Goal: Find specific page/section: Find specific page/section

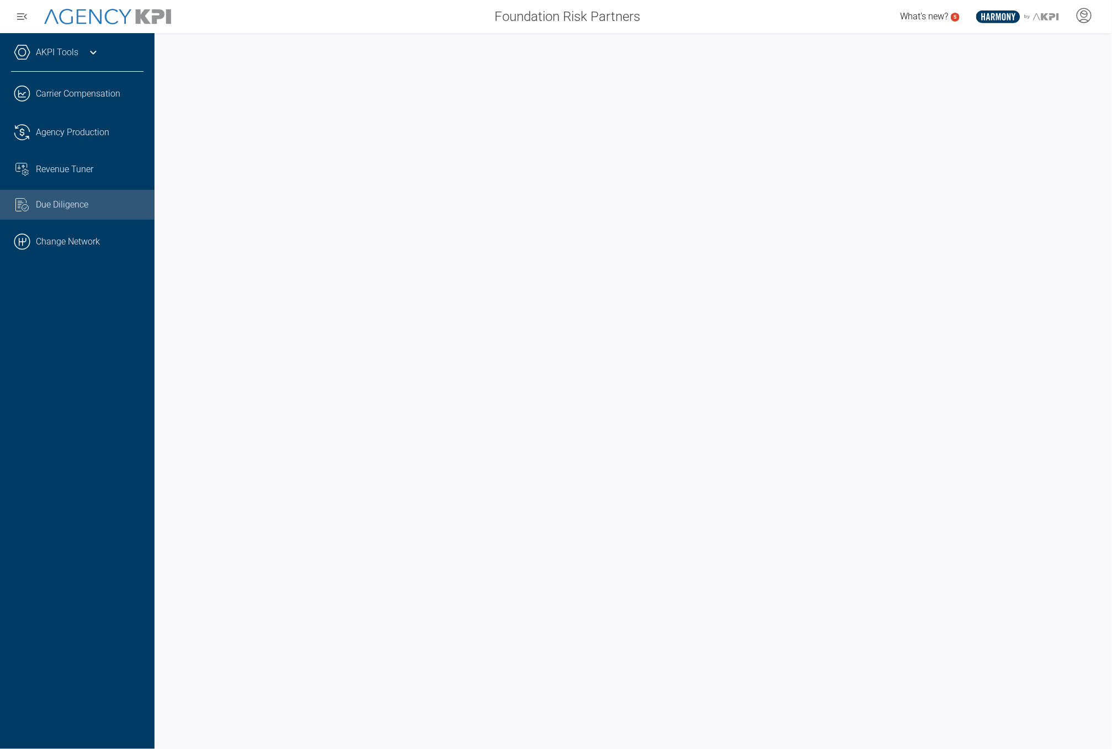
click at [93, 239] on link ".cls-1{fill:none;stroke:#000;stroke-linecap:round;stroke-linejoin:round;stroke-…" at bounding box center [77, 241] width 155 height 33
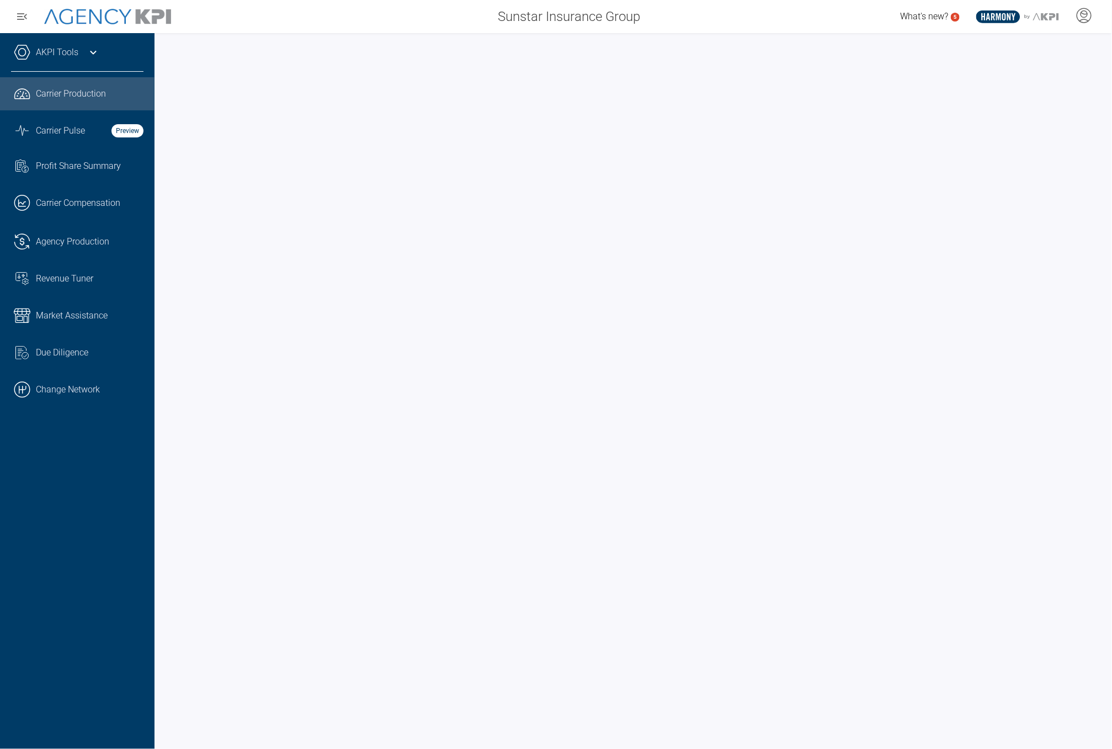
click at [94, 48] on icon at bounding box center [93, 52] width 13 height 13
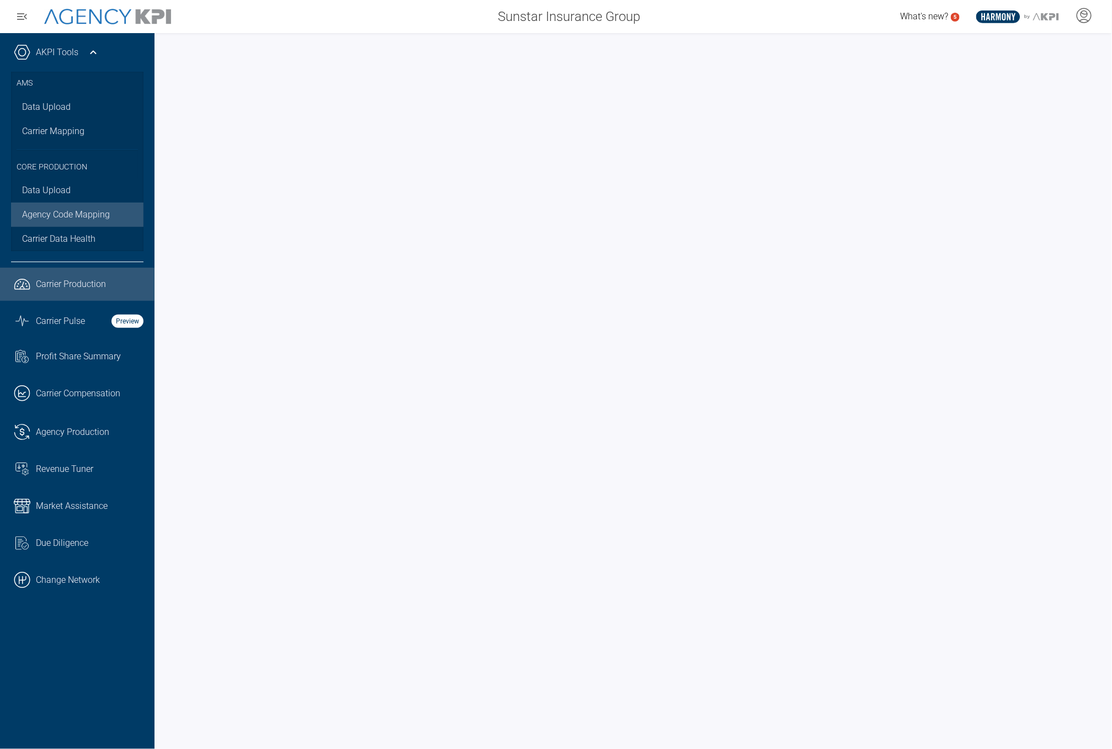
click at [61, 213] on link "Agency Code Mapping" at bounding box center [77, 215] width 132 height 24
